Goal: Obtain resource: Download file/media

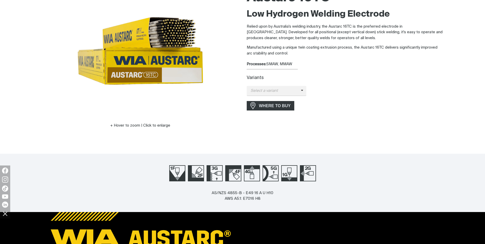
scroll to position [77, 0]
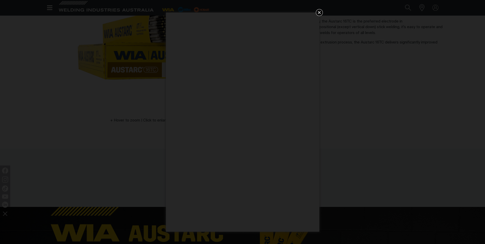
click at [319, 13] on icon "Get 5 WIA Welding Guides Free!" at bounding box center [319, 12] width 3 height 3
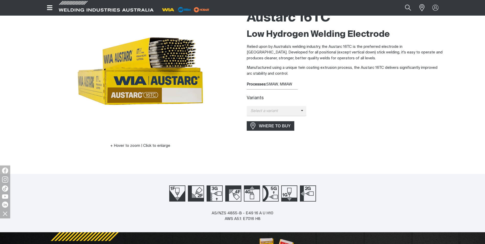
scroll to position [0, 0]
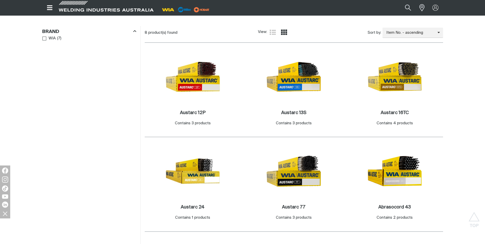
scroll to position [205, 0]
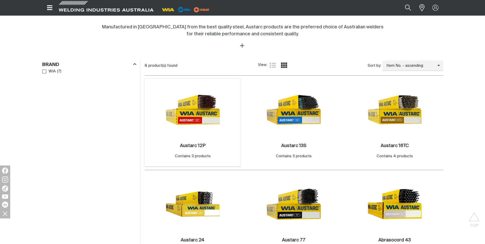
click at [192, 119] on img at bounding box center [193, 109] width 55 height 55
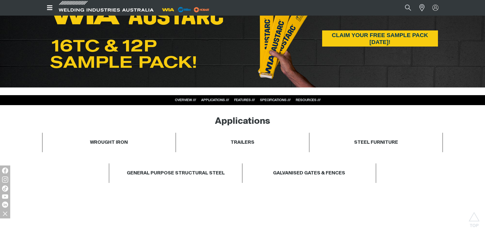
scroll to position [307, 0]
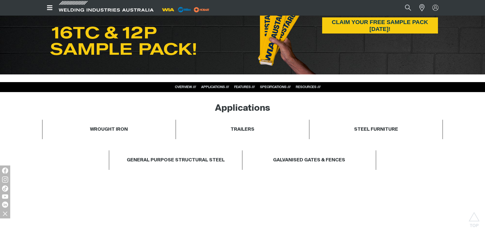
click at [313, 86] on link "RESOURCES ///" at bounding box center [308, 86] width 25 height 3
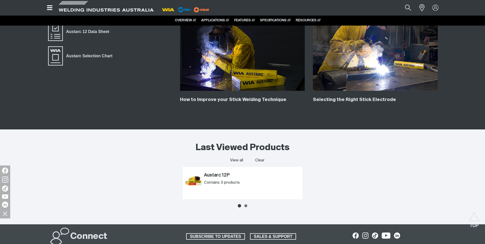
scroll to position [1201, 0]
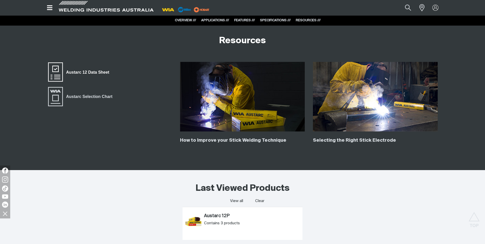
click at [86, 72] on span "Austarc 12 Data Sheet" at bounding box center [88, 72] width 50 height 7
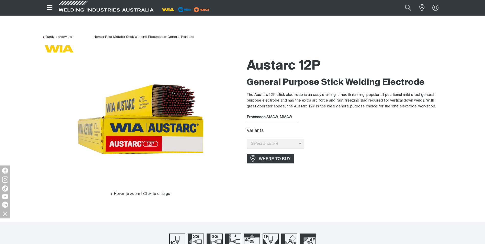
scroll to position [0, 0]
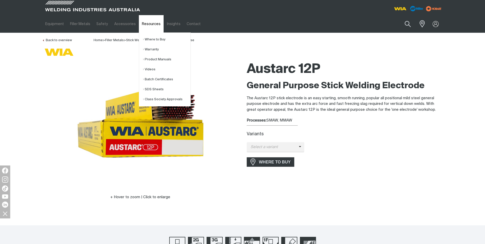
click at [154, 25] on link "Resources" at bounding box center [151, 24] width 25 height 18
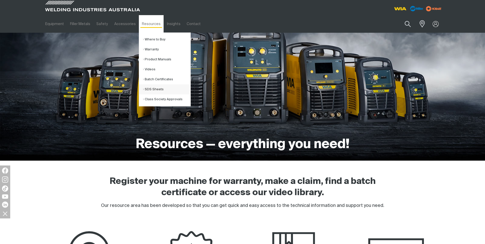
click at [148, 89] on link "SDS Sheets" at bounding box center [167, 89] width 48 height 10
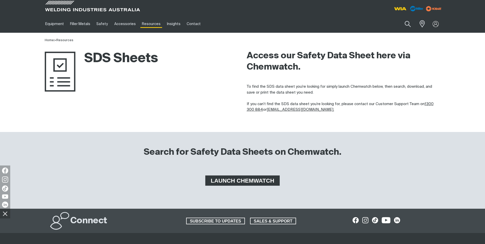
click at [244, 180] on span "LAUNCH CHEMWATCH" at bounding box center [242, 180] width 73 height 10
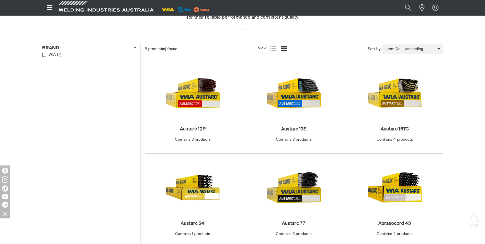
scroll to position [230, 0]
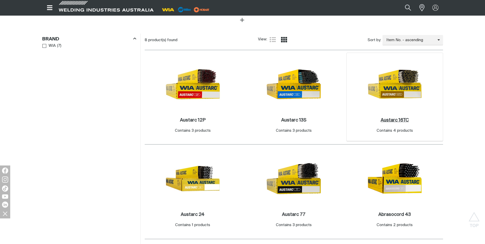
click at [388, 120] on h2 "Austarc 16TC ." at bounding box center [395, 120] width 28 height 5
